Goal: Task Accomplishment & Management: Manage account settings

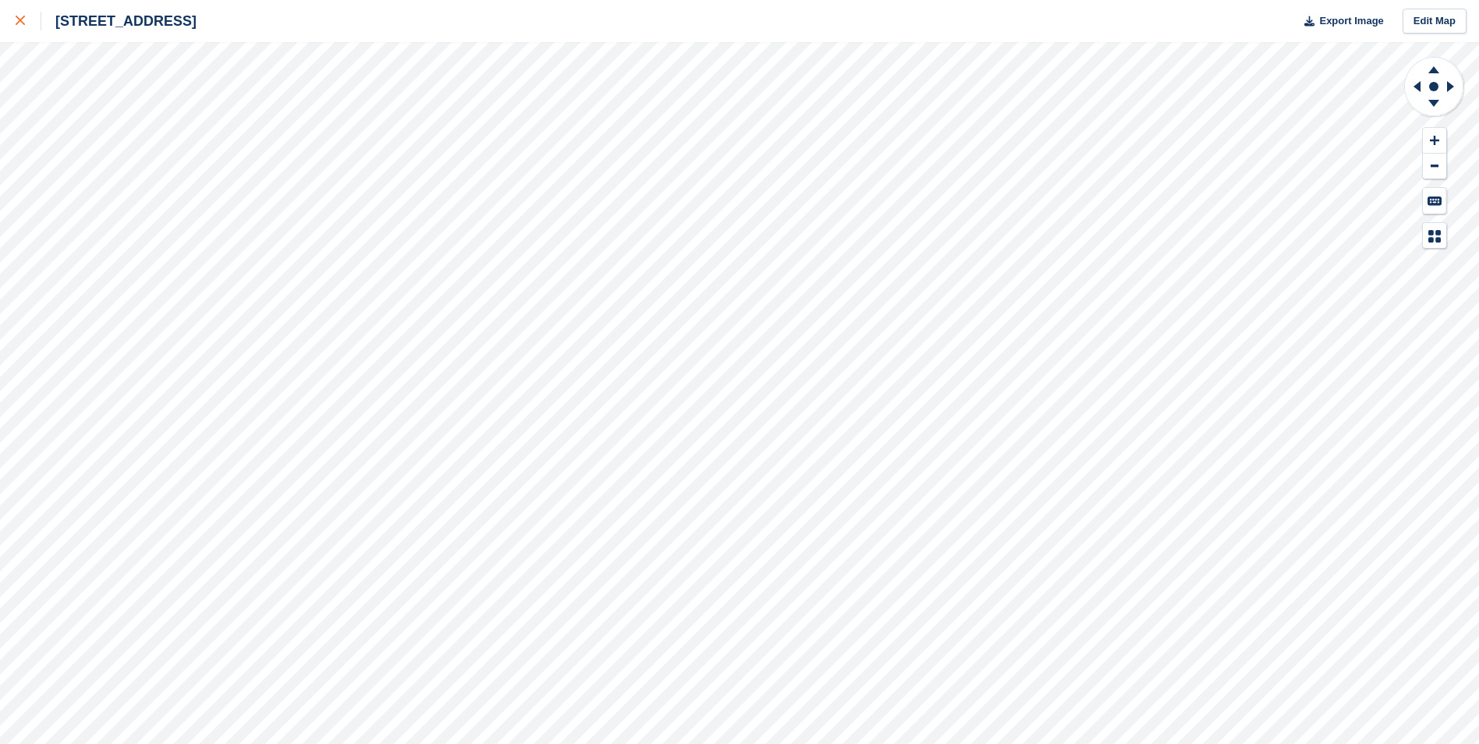
click at [27, 19] on div at bounding box center [29, 21] width 26 height 19
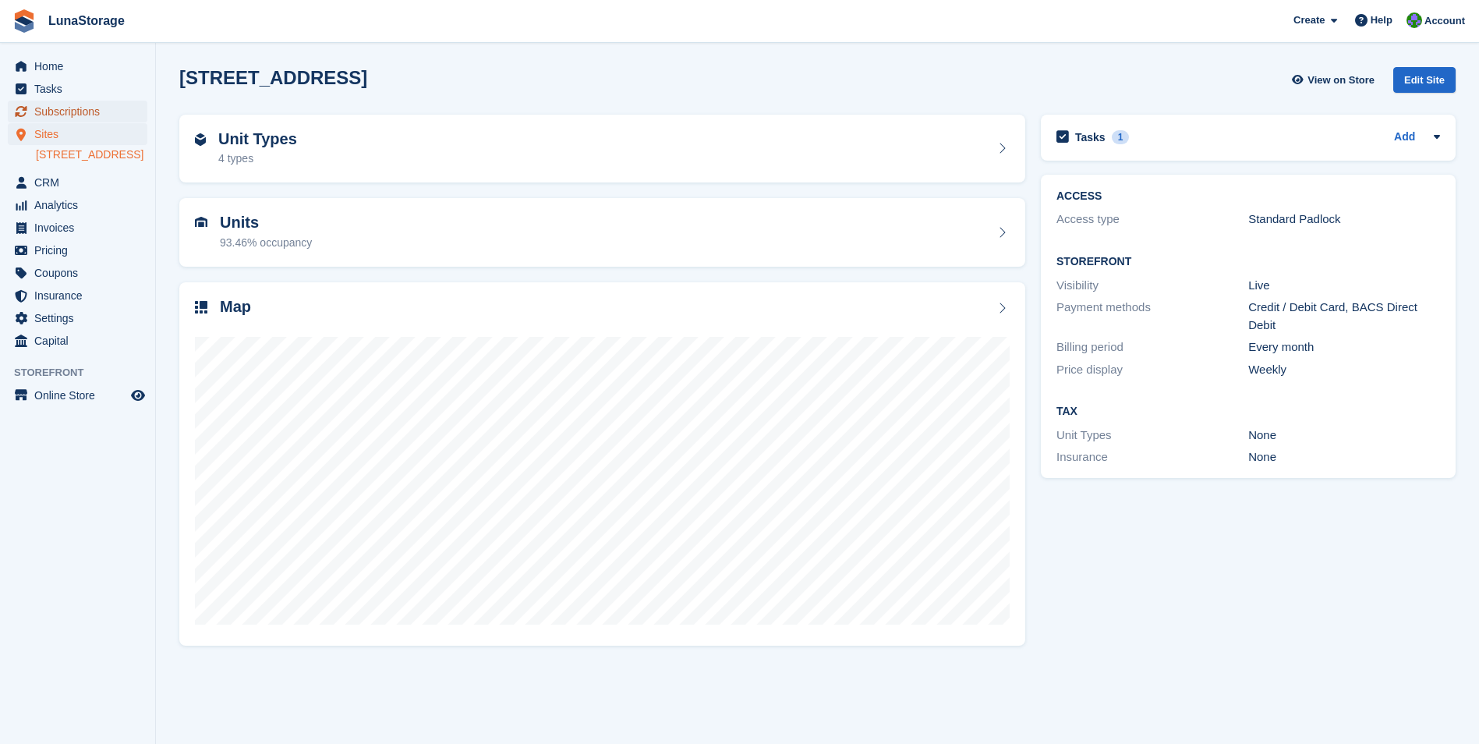
click at [84, 109] on span "Subscriptions" at bounding box center [81, 112] width 94 height 22
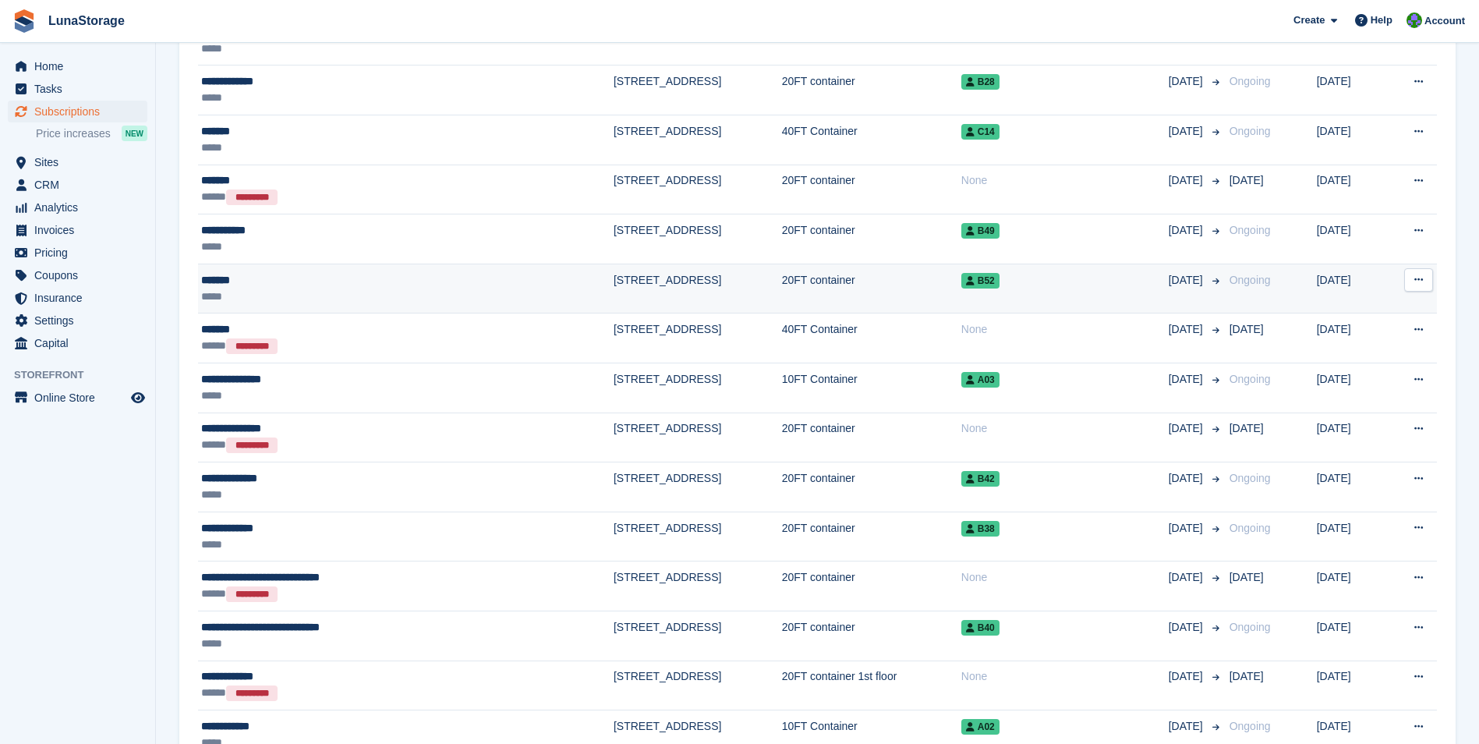
scroll to position [2074, 0]
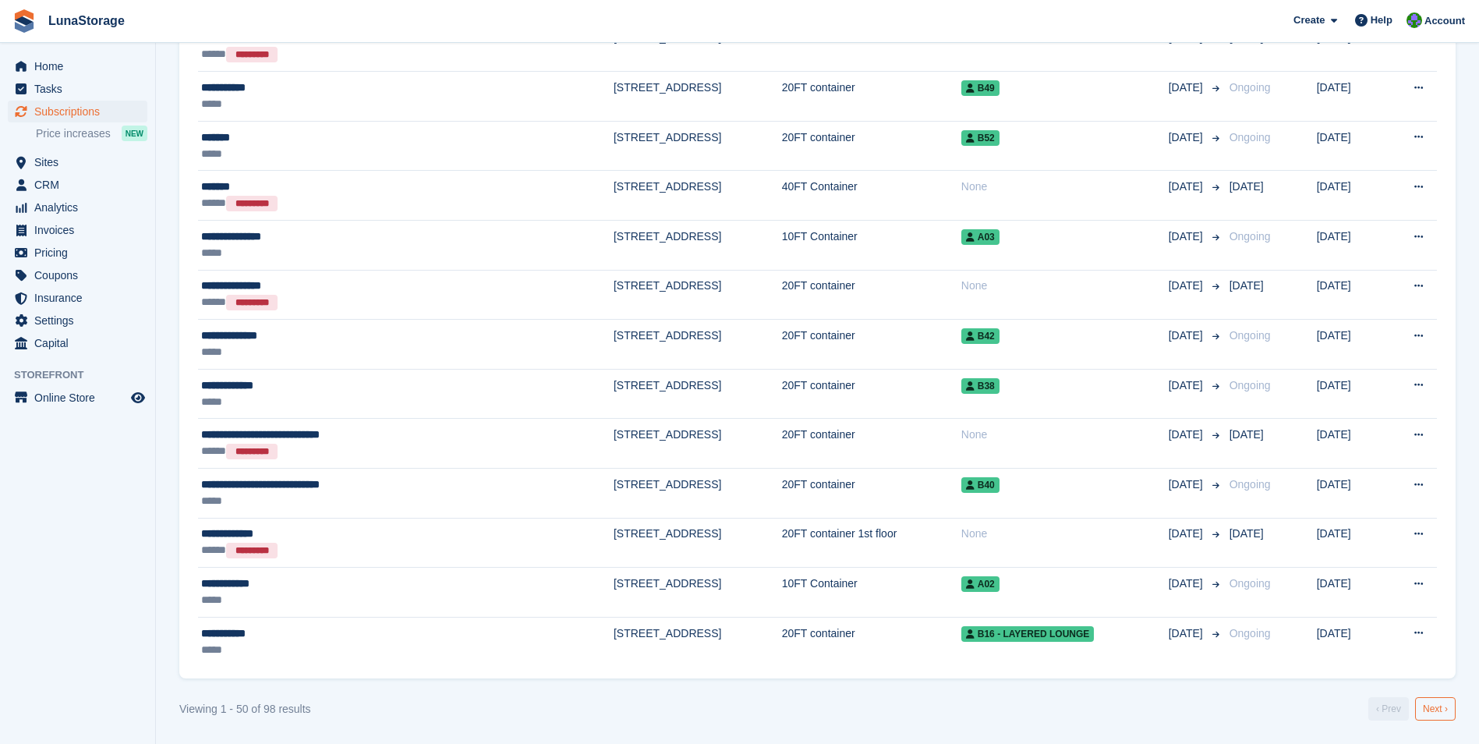
click at [1440, 716] on link "Next ›" at bounding box center [1435, 708] width 41 height 23
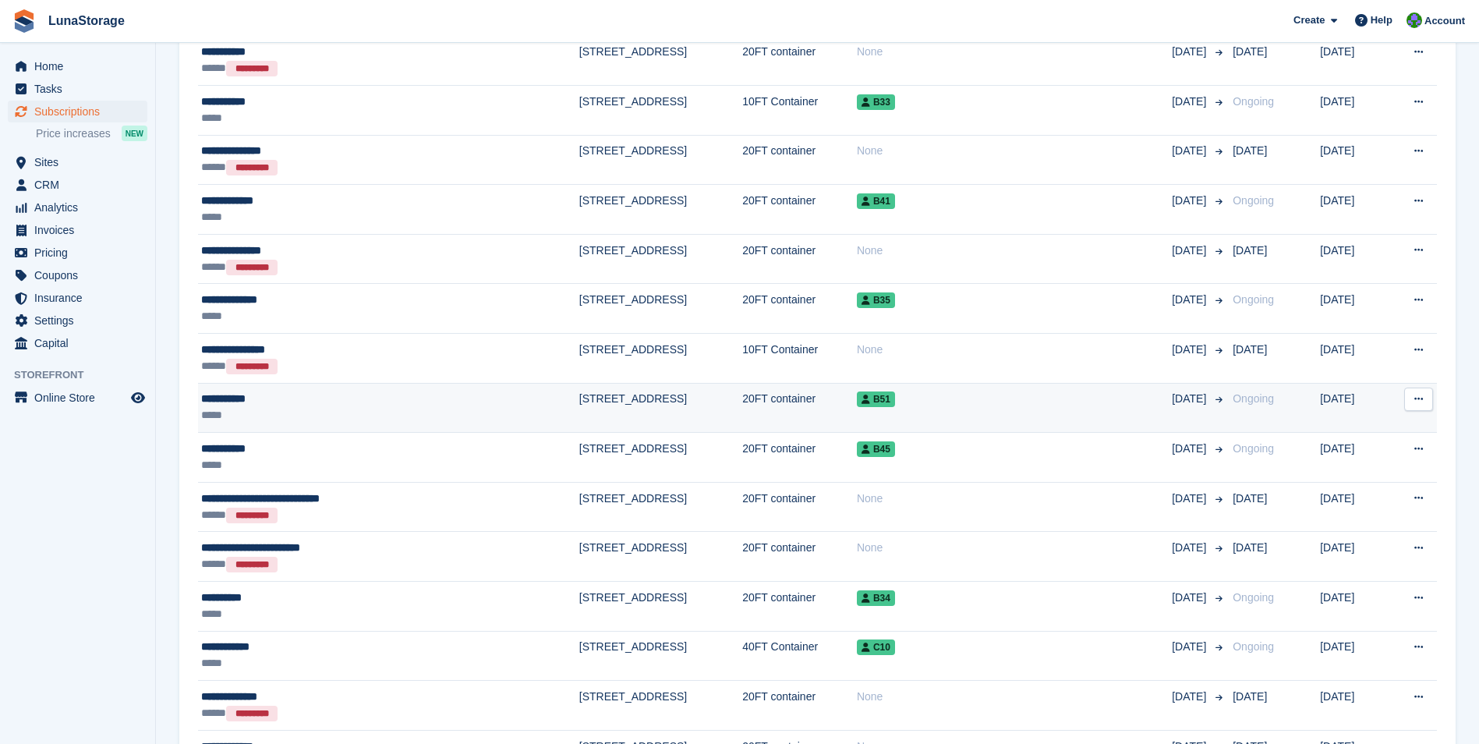
scroll to position [390, 0]
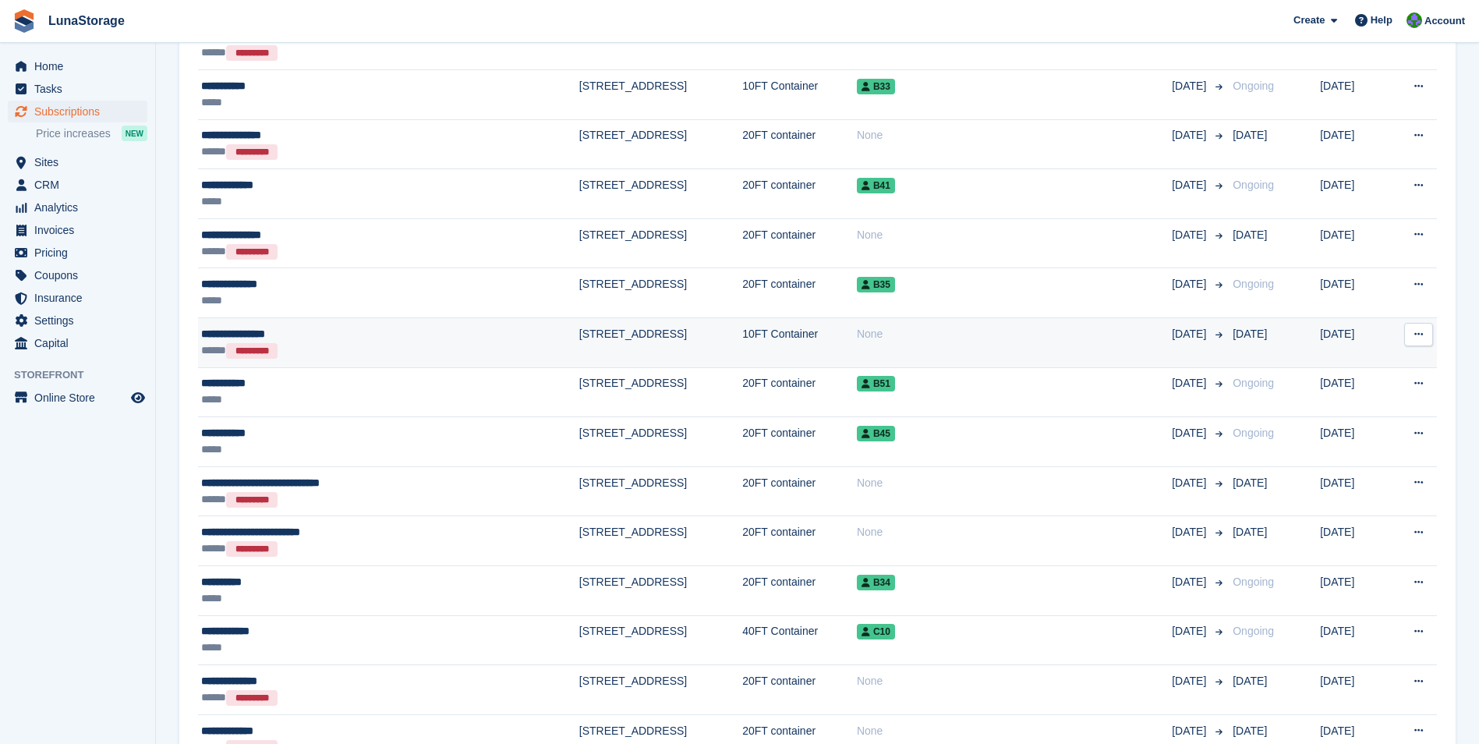
click at [260, 333] on div "**********" at bounding box center [325, 334] width 249 height 16
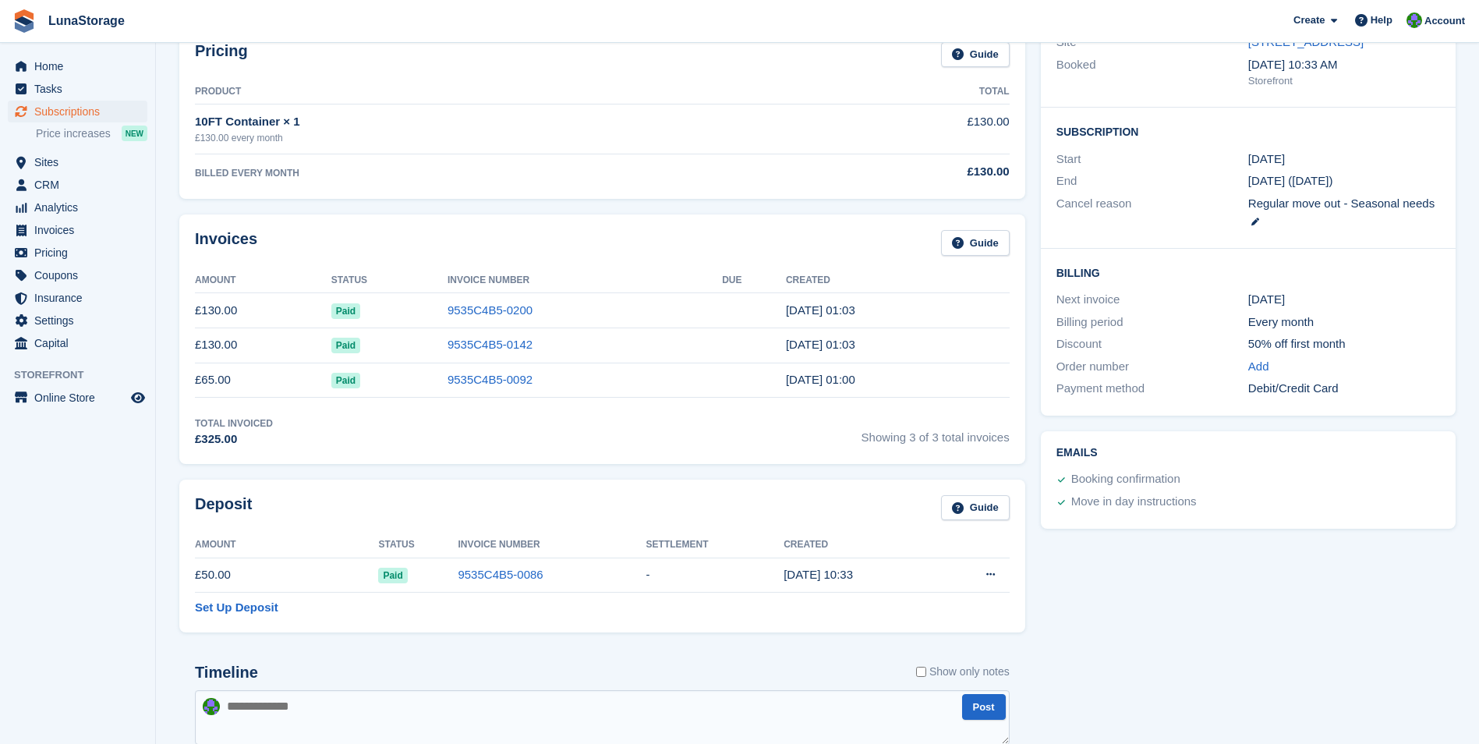
scroll to position [234, 0]
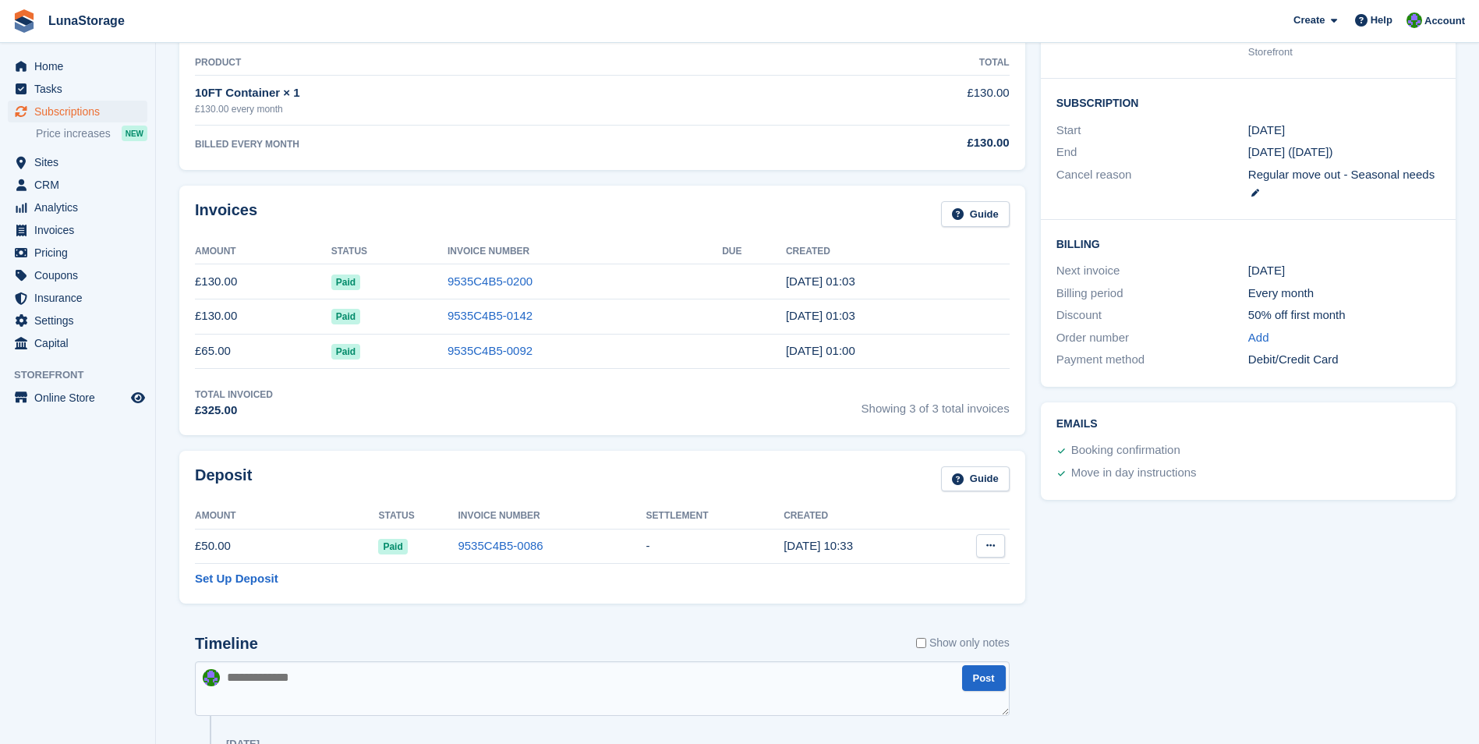
click at [993, 551] on button at bounding box center [990, 545] width 29 height 23
click at [910, 572] on p "Settle deposit" at bounding box center [930, 576] width 136 height 20
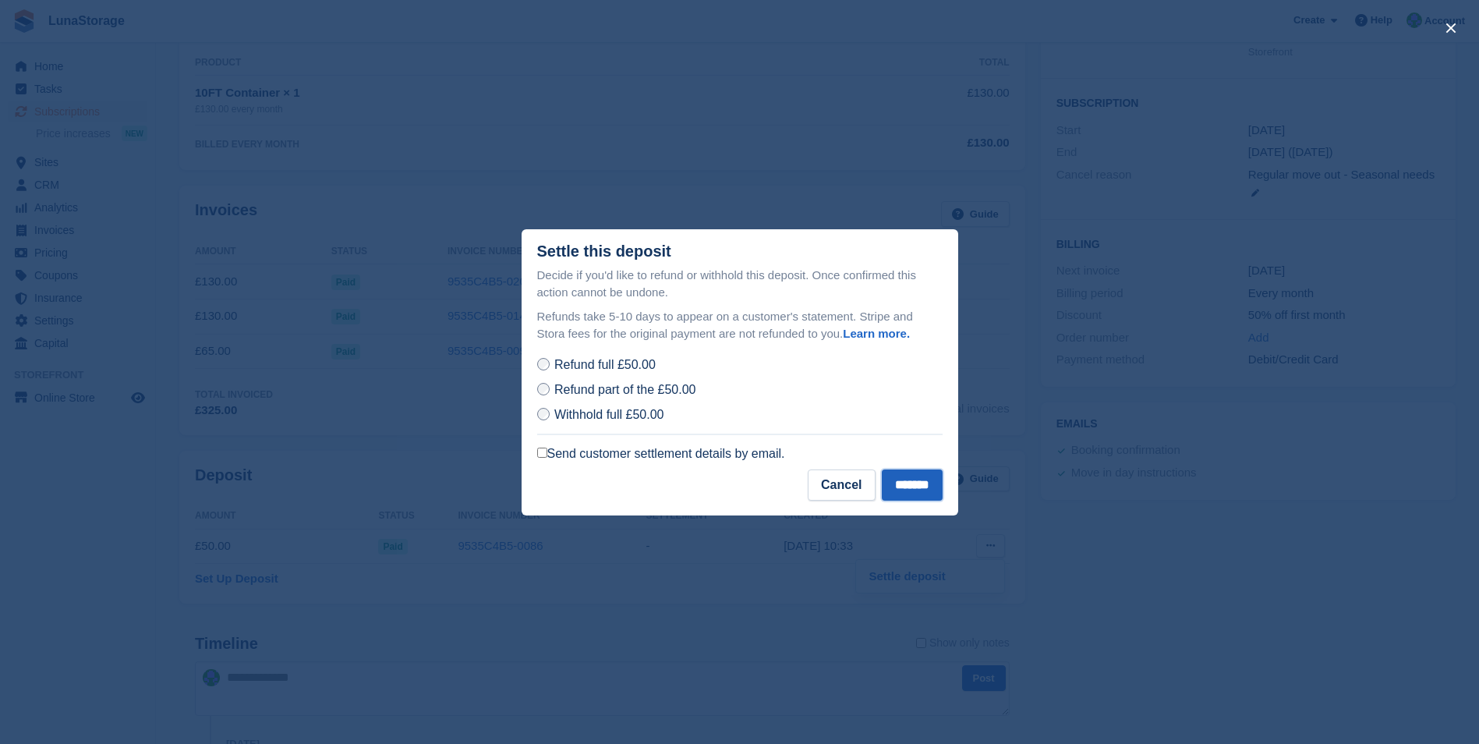
click at [926, 492] on input "*******" at bounding box center [912, 484] width 61 height 31
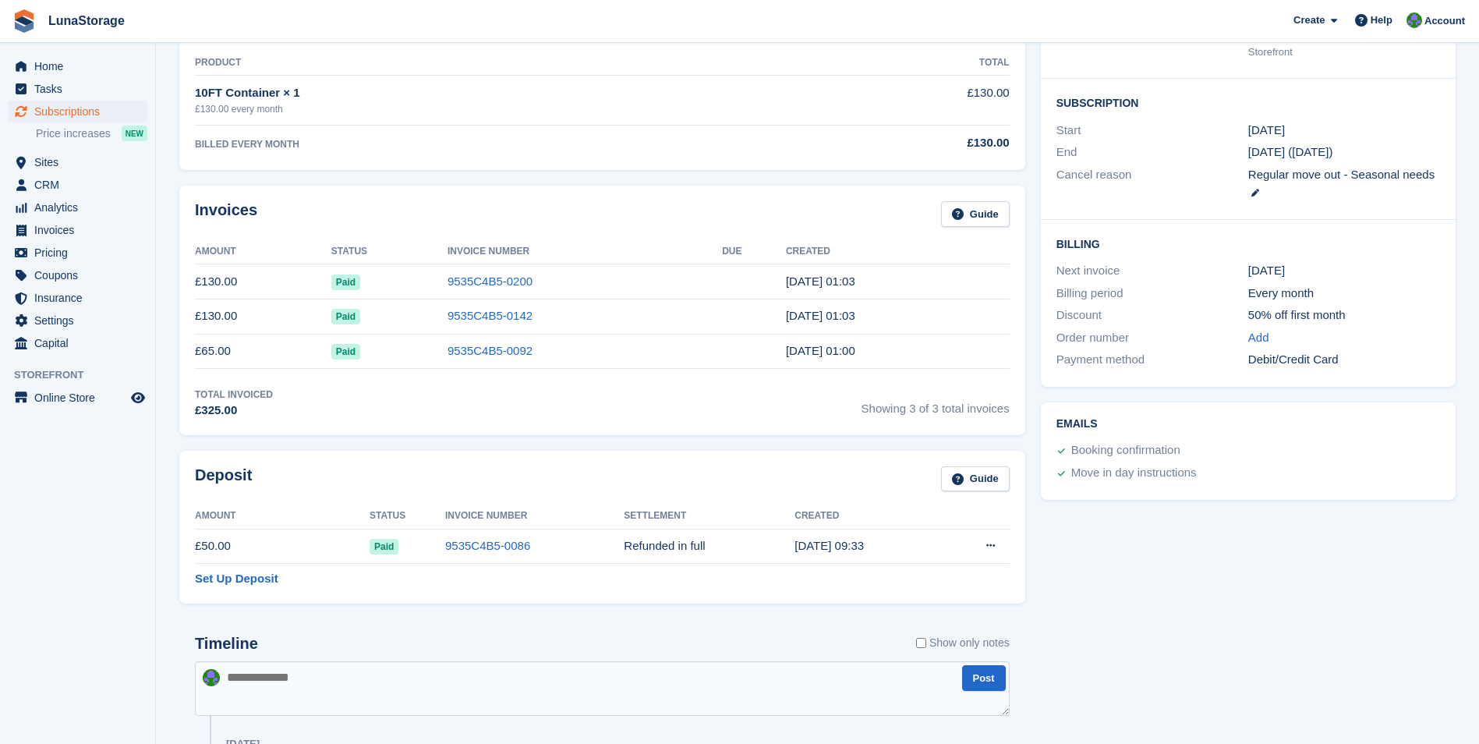
scroll to position [0, 0]
